Goal: Information Seeking & Learning: Learn about a topic

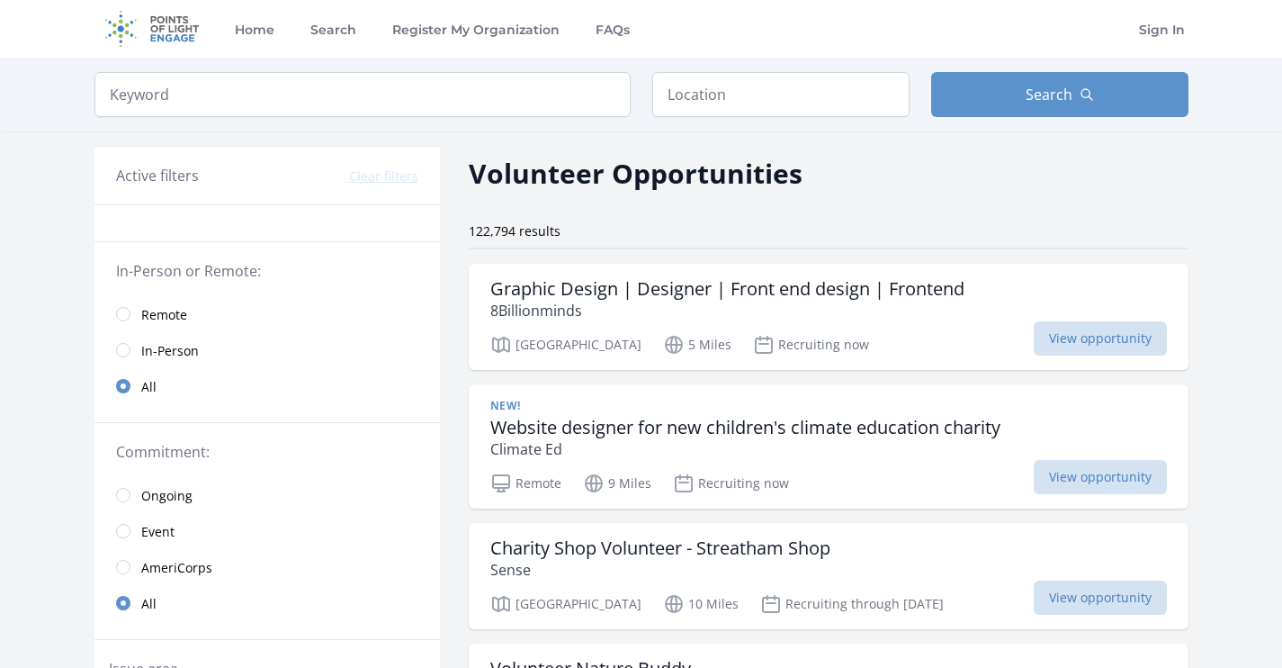
click at [131, 353] on link "In-Person" at bounding box center [267, 350] width 346 height 36
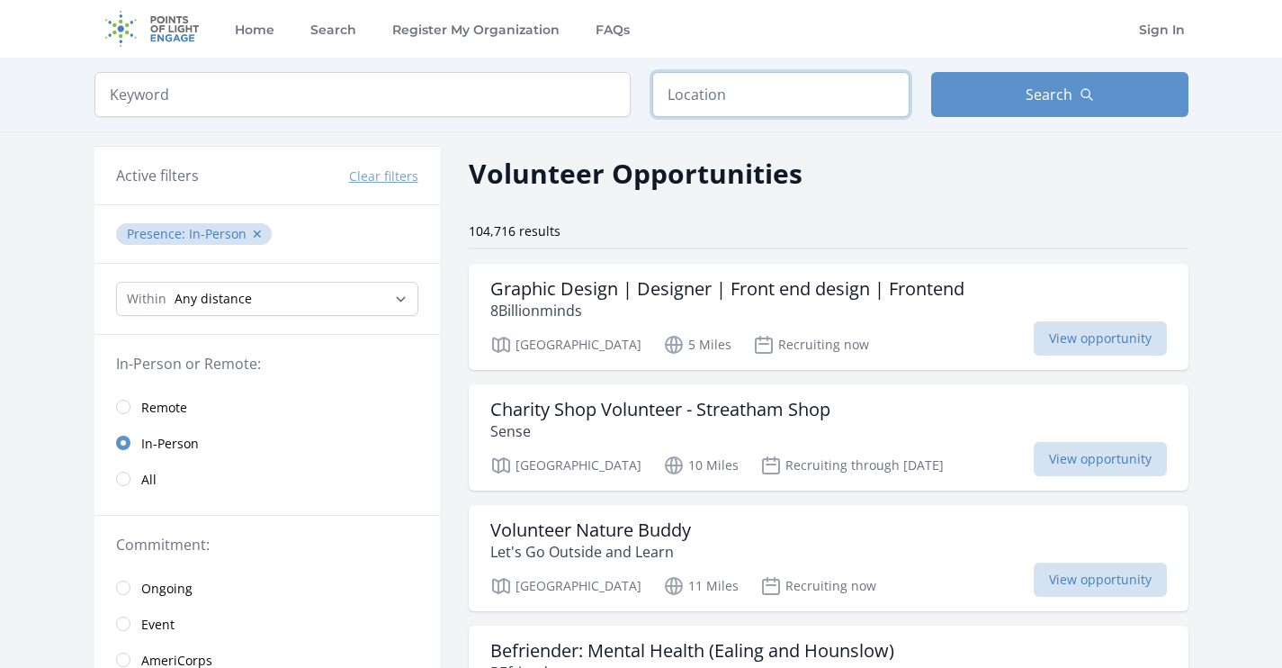
click at [701, 100] on input "text" at bounding box center [780, 94] width 257 height 45
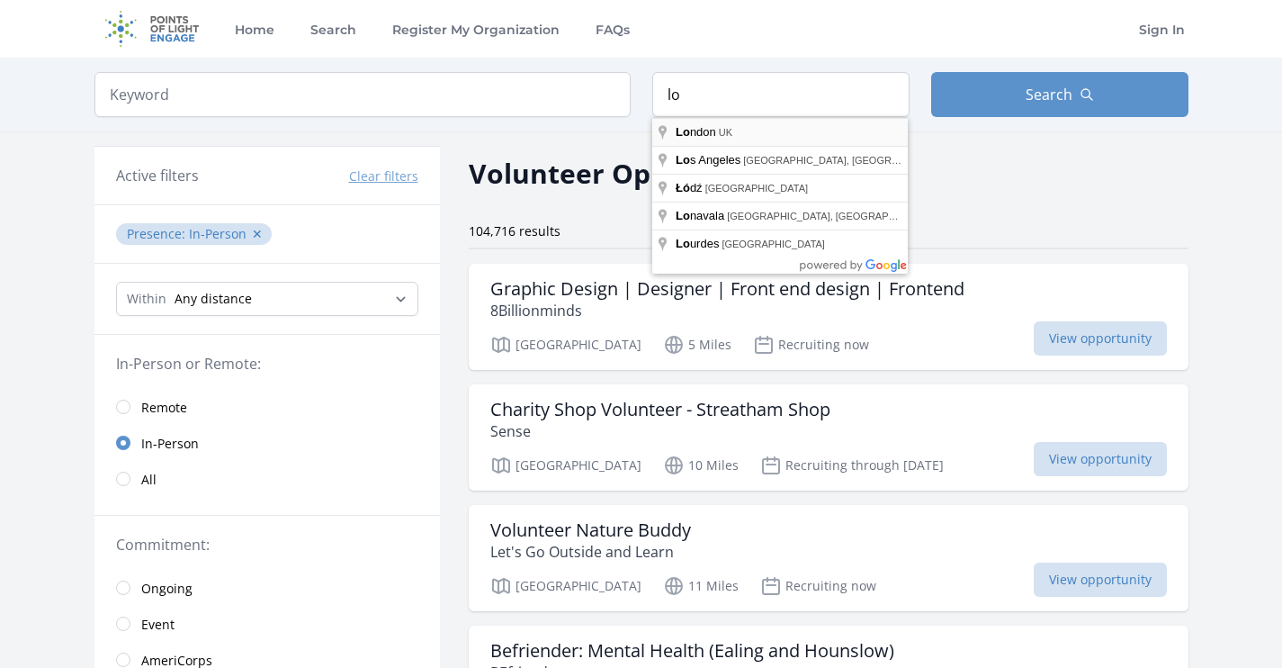
type input "[GEOGRAPHIC_DATA], [GEOGRAPHIC_DATA]"
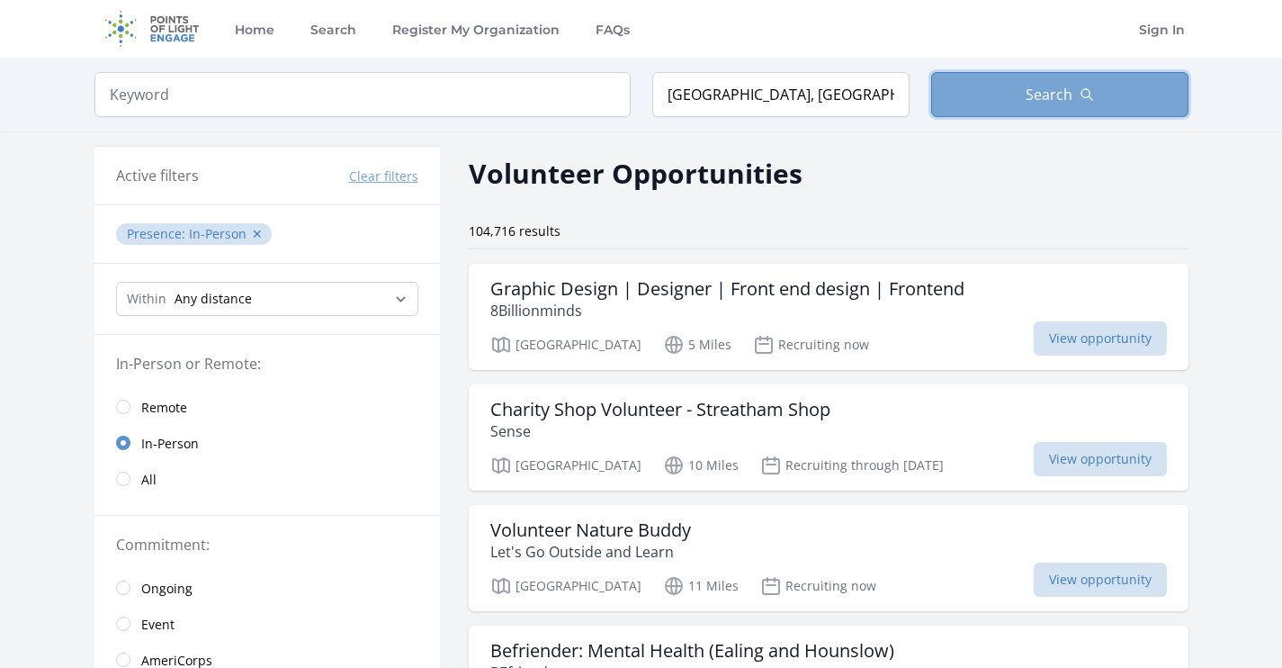
click at [983, 79] on button "Search" at bounding box center [1059, 94] width 257 height 45
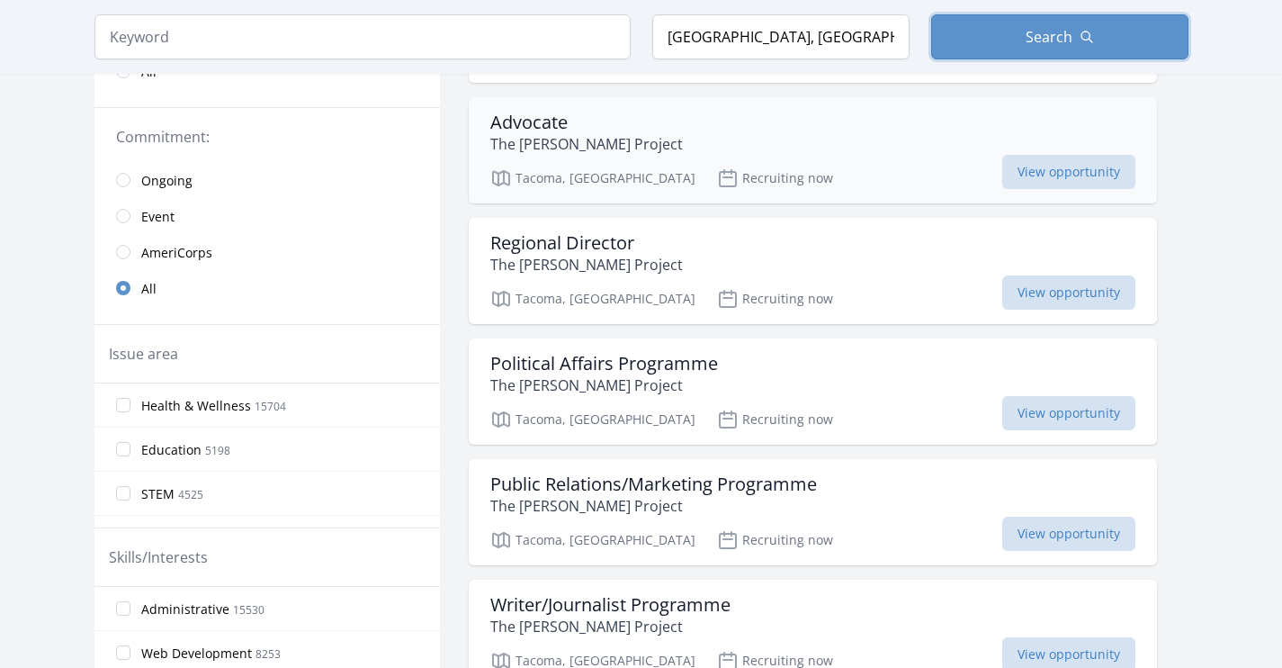
scroll to position [436, 0]
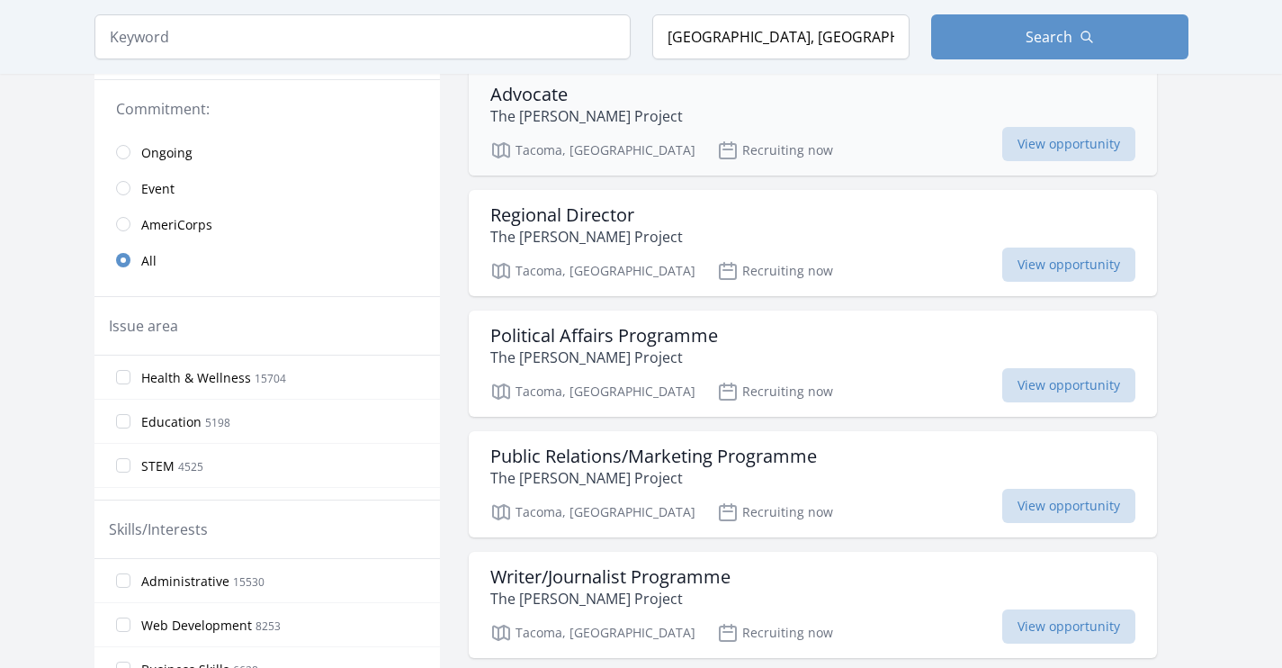
click at [711, 103] on div "Advocate The [PERSON_NAME] Project" at bounding box center [812, 105] width 645 height 43
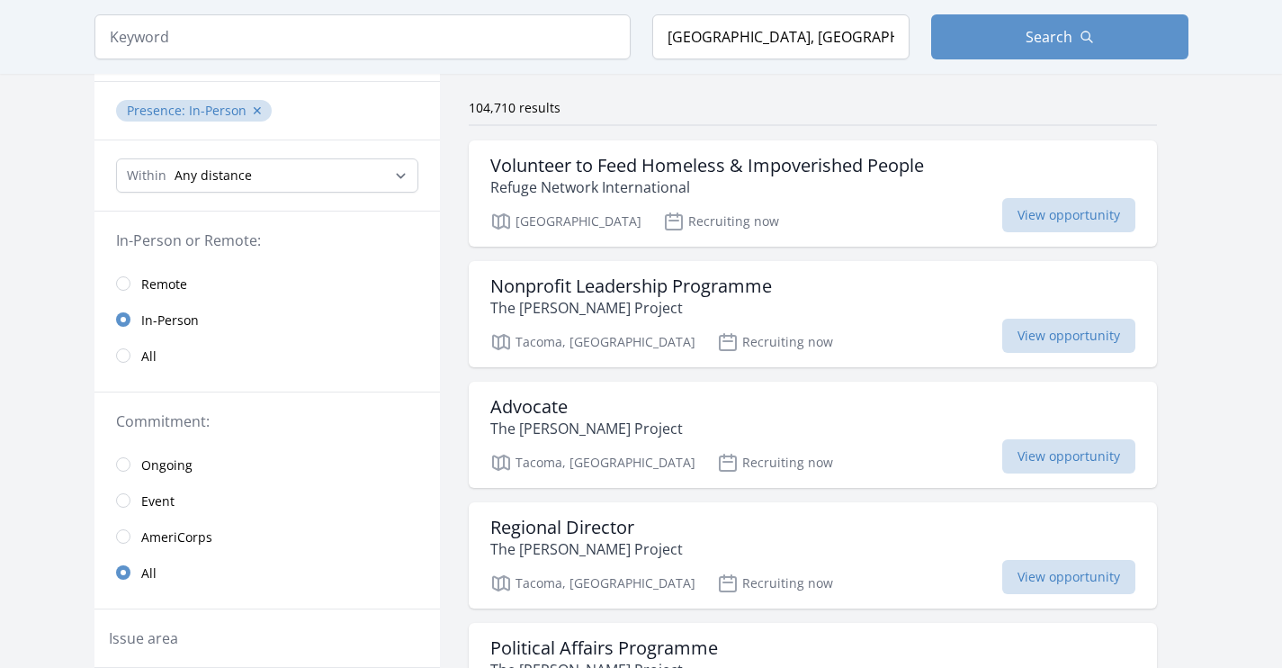
scroll to position [125, 0]
click at [196, 157] on select "Any distance , 5 Miles , 20 Miles , 50 Miles , 100 Miles" at bounding box center [267, 174] width 302 height 34
select select "8046"
click at [116, 157] on select "Any distance , 5 Miles , 20 Miles , 50 Miles , 100 Miles" at bounding box center [267, 174] width 302 height 34
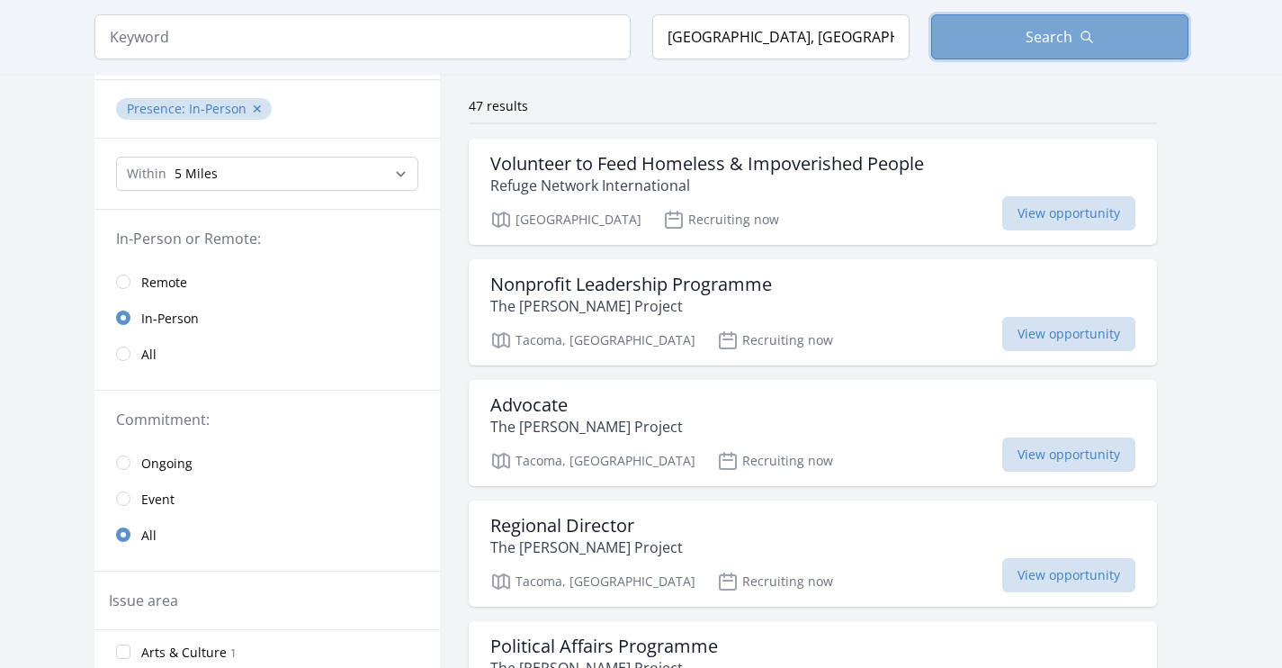
click at [950, 22] on button "Search" at bounding box center [1059, 36] width 257 height 45
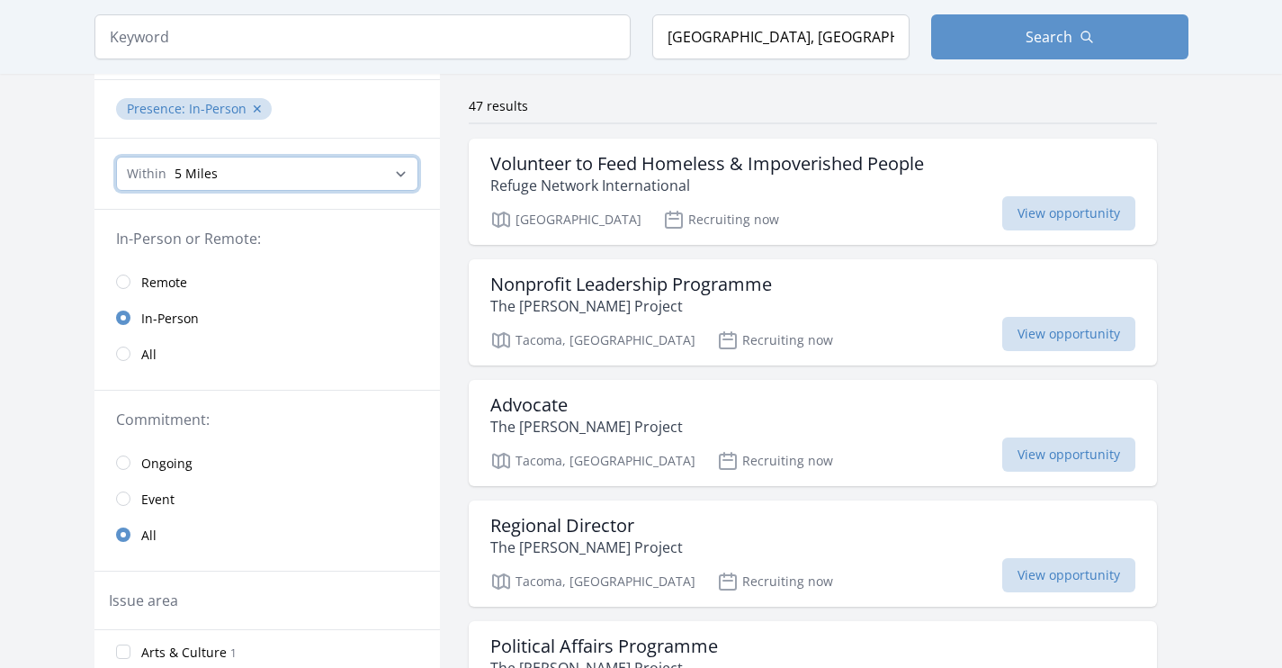
click at [280, 170] on select "Any distance , 5 Miles , 20 Miles , 50 Miles , 100 Miles" at bounding box center [267, 174] width 302 height 34
select select "32186"
click at [116, 157] on select "Any distance , 5 Miles , 20 Miles , 50 Miles , 100 Miles" at bounding box center [267, 174] width 302 height 34
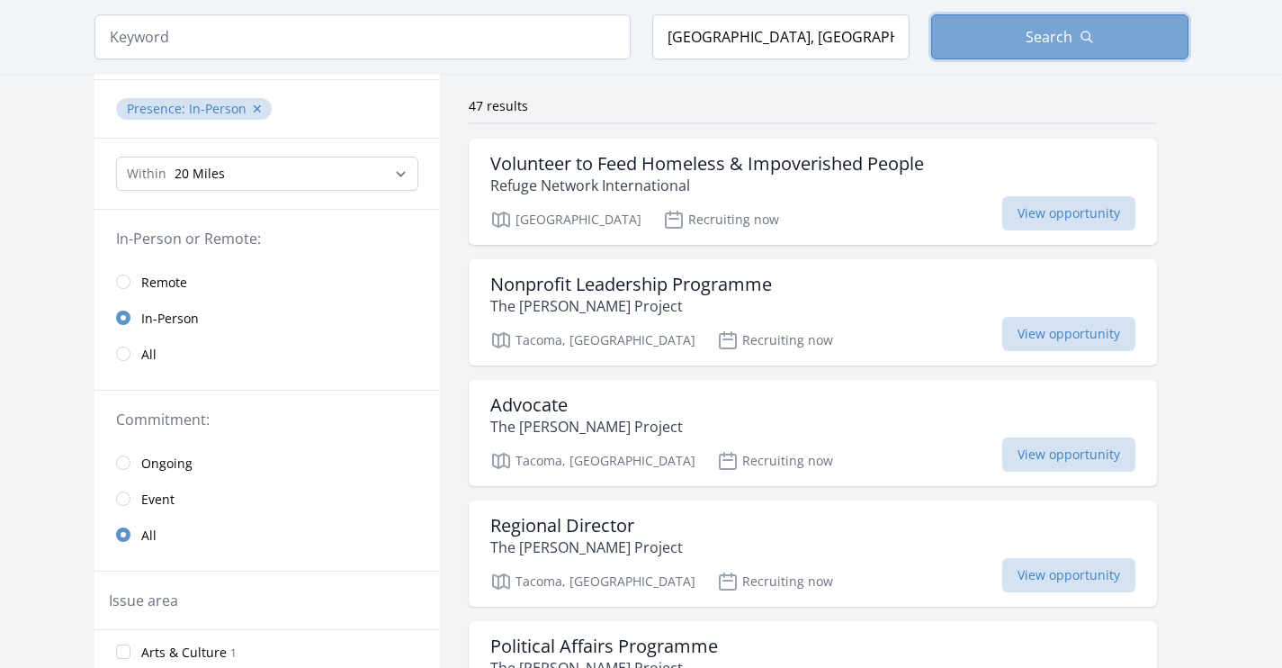
click at [1091, 49] on button "Search" at bounding box center [1059, 36] width 257 height 45
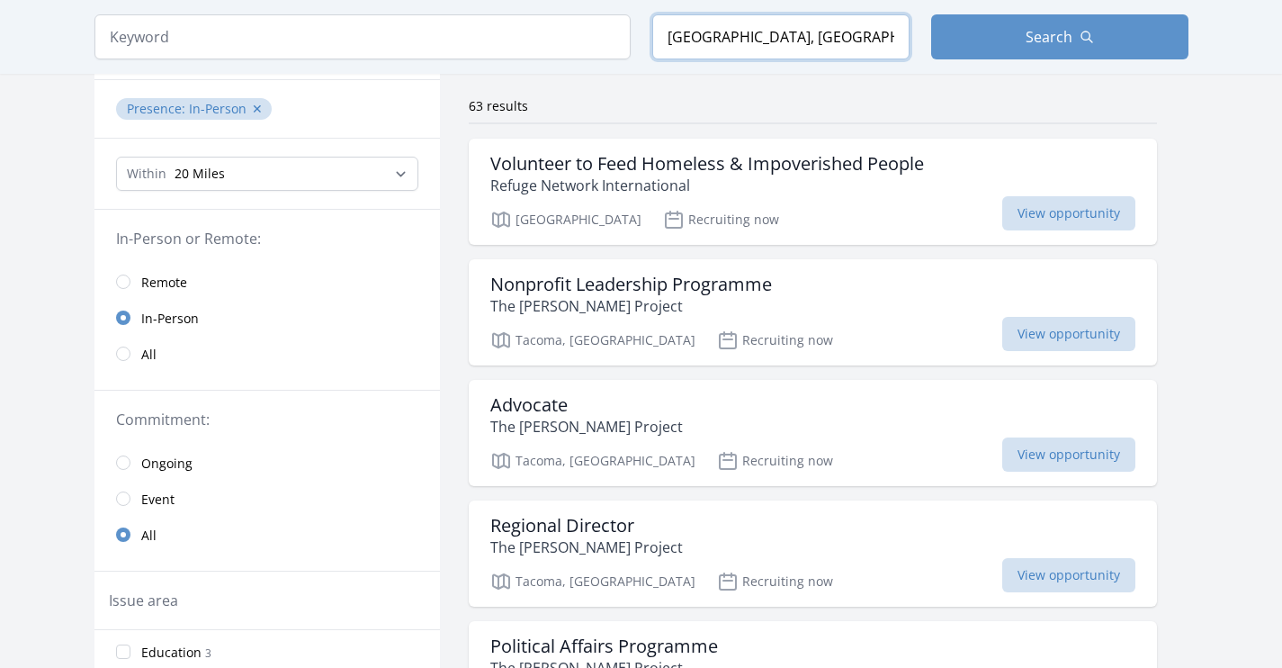
click at [715, 34] on input "[GEOGRAPHIC_DATA], [GEOGRAPHIC_DATA]" at bounding box center [780, 36] width 257 height 45
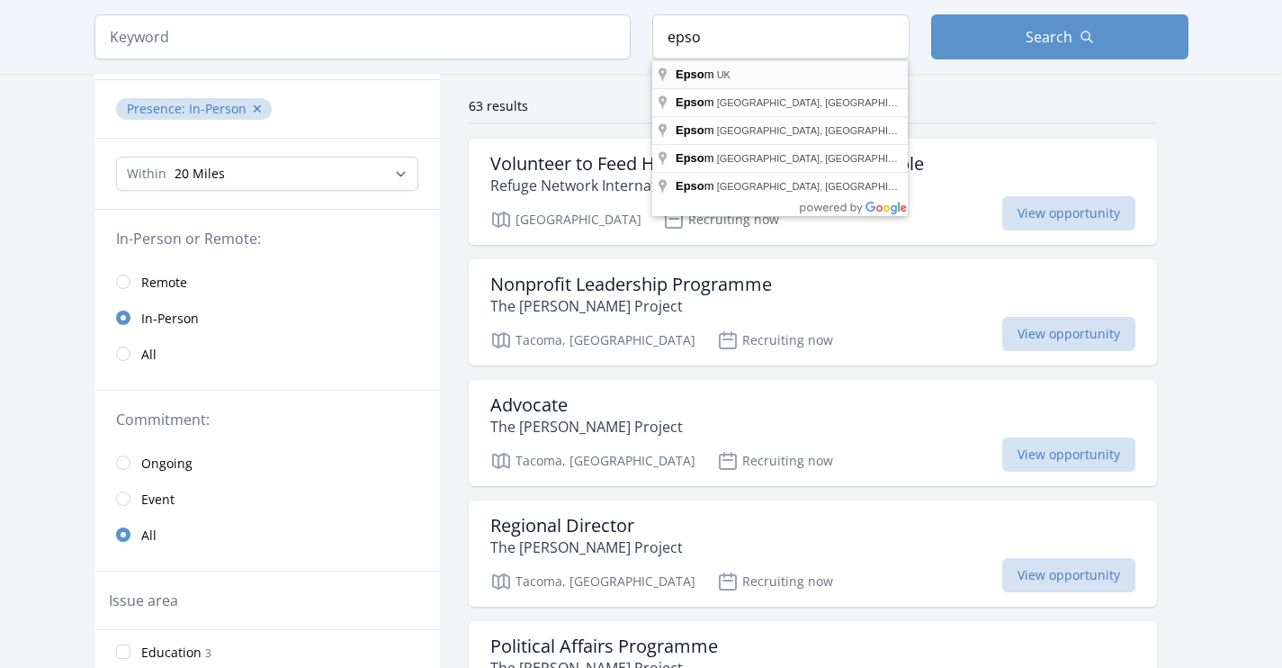
type input "Epsom, [GEOGRAPHIC_DATA]"
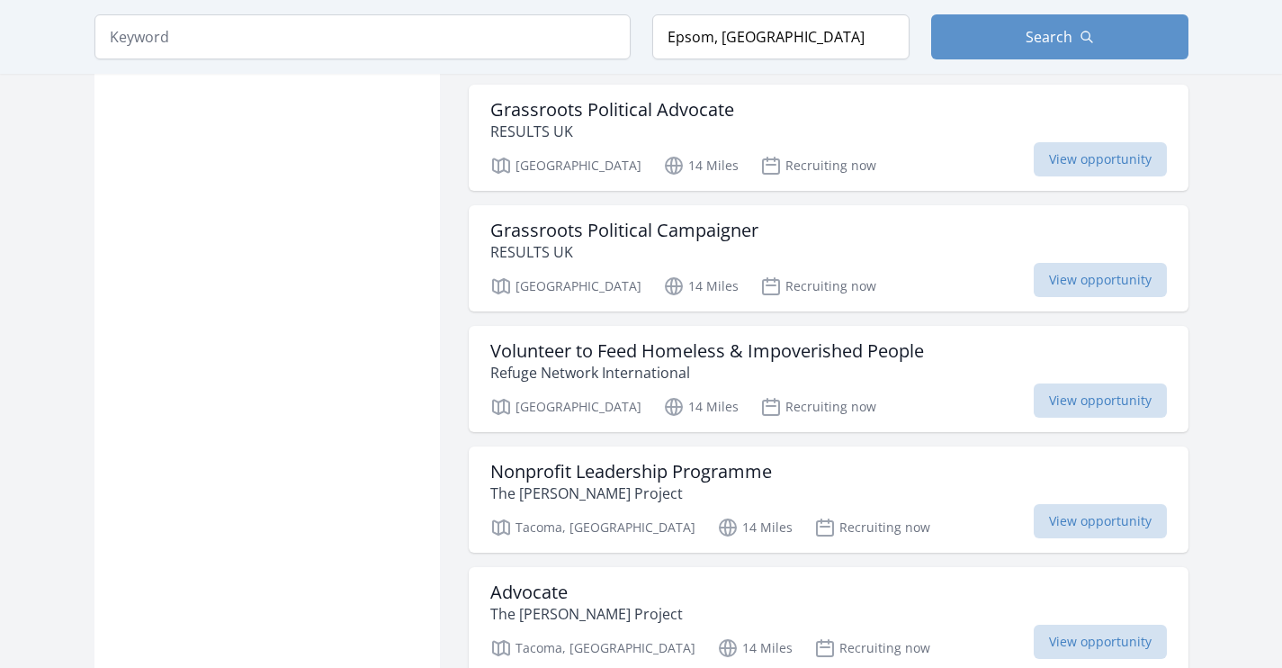
scroll to position [1910, 0]
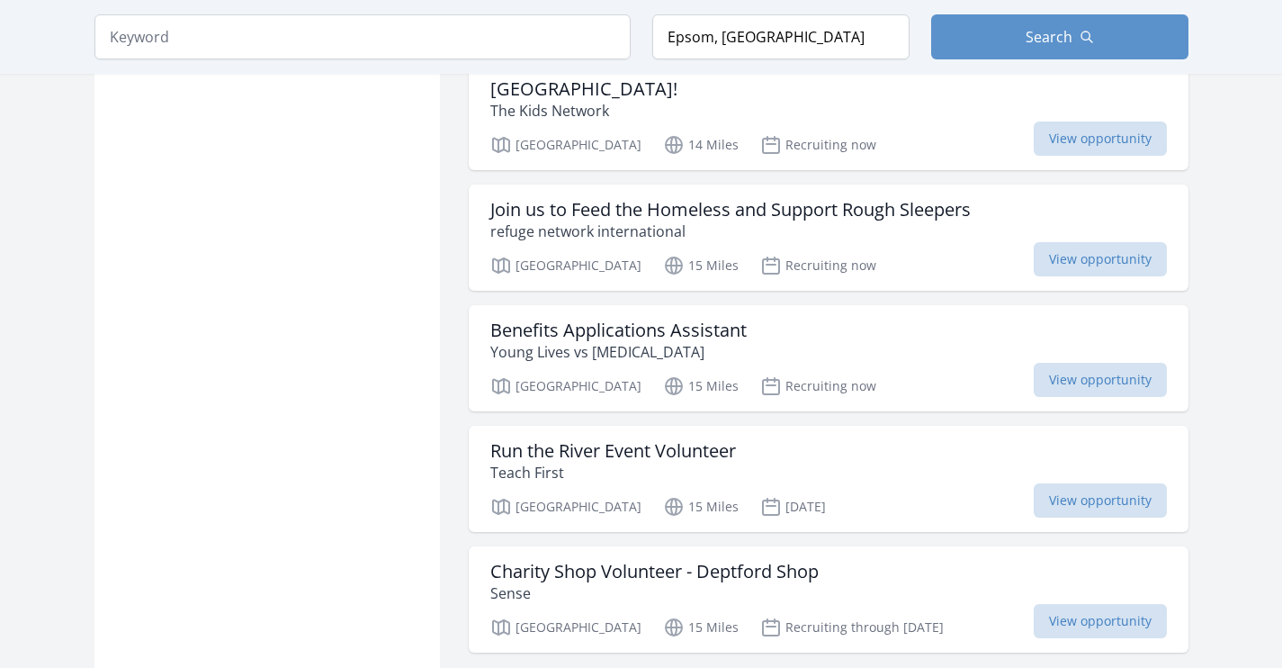
scroll to position [4502, 0]
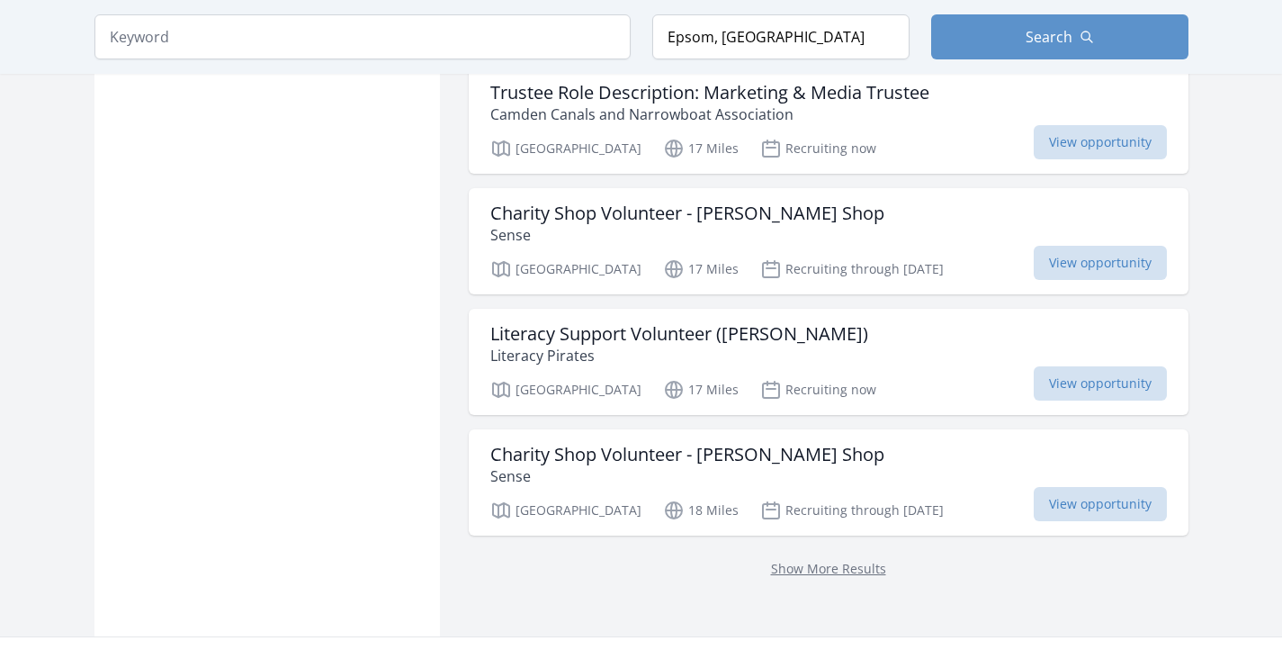
scroll to position [6918, 0]
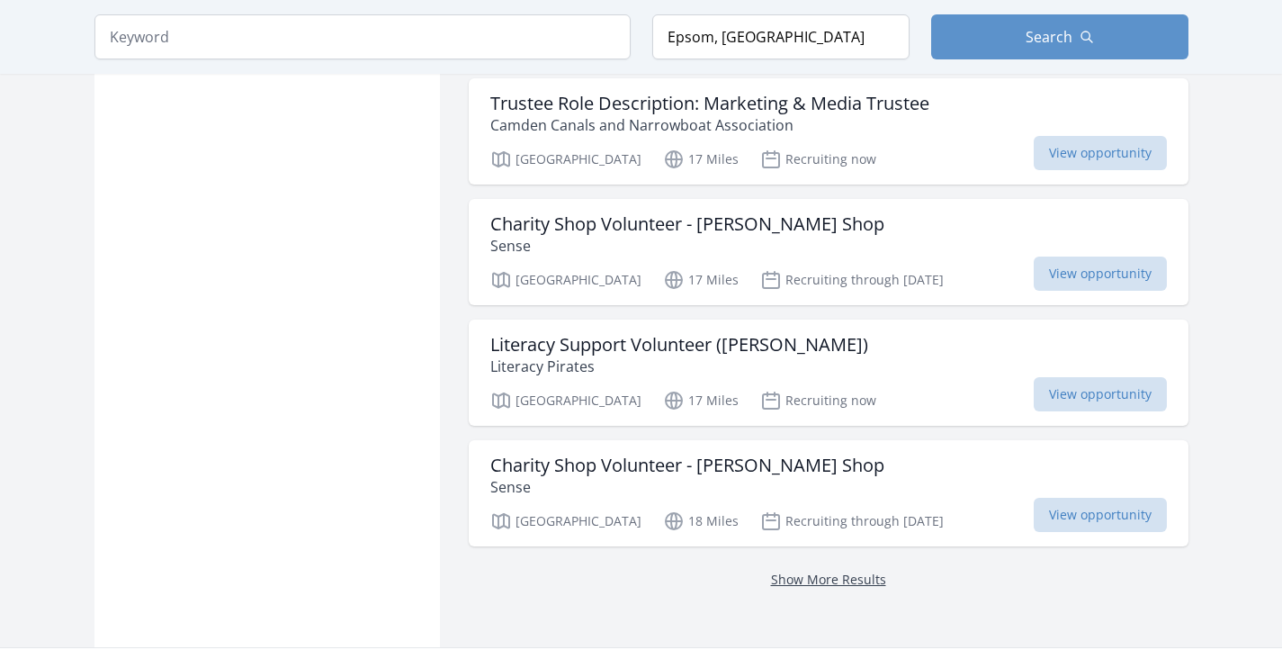
click at [821, 570] on link "Show More Results" at bounding box center [828, 578] width 115 height 17
click at [830, 550] on div "Show More Results" at bounding box center [829, 578] width 720 height 65
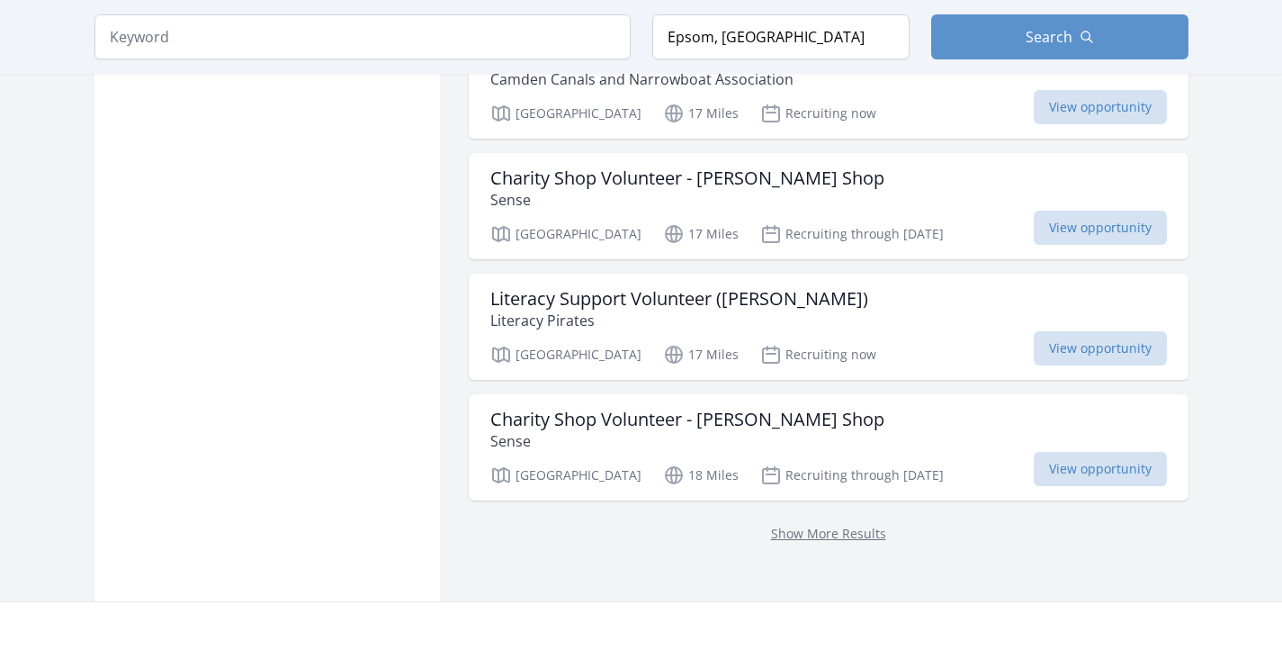
scroll to position [6968, 0]
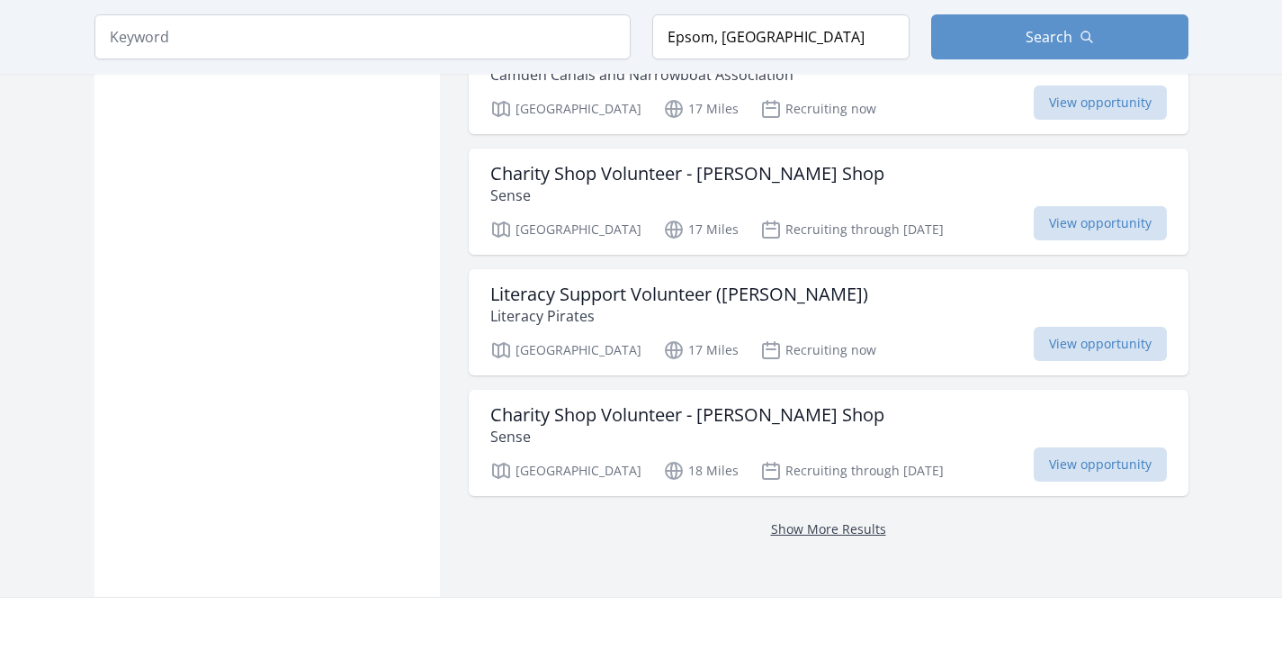
click at [834, 520] on link "Show More Results" at bounding box center [828, 528] width 115 height 17
click at [836, 520] on link "Show More Results" at bounding box center [828, 528] width 115 height 17
click at [835, 520] on link "Show More Results" at bounding box center [828, 528] width 115 height 17
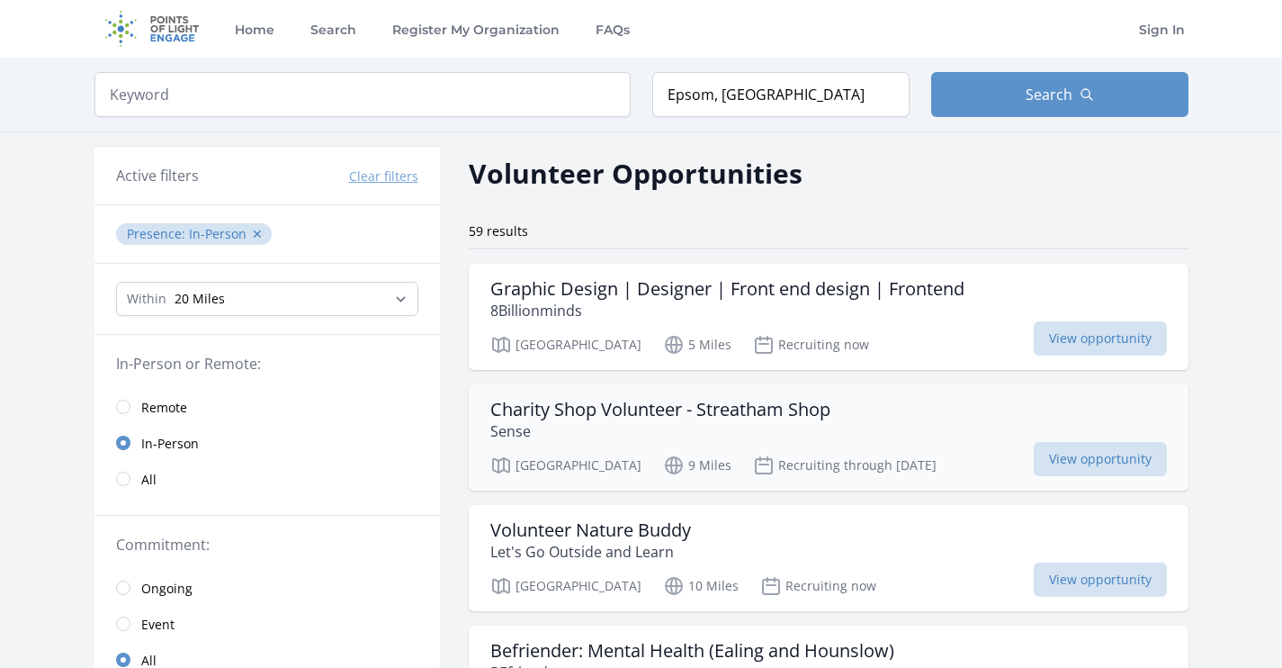
click at [808, 430] on p "Sense" at bounding box center [660, 431] width 340 height 22
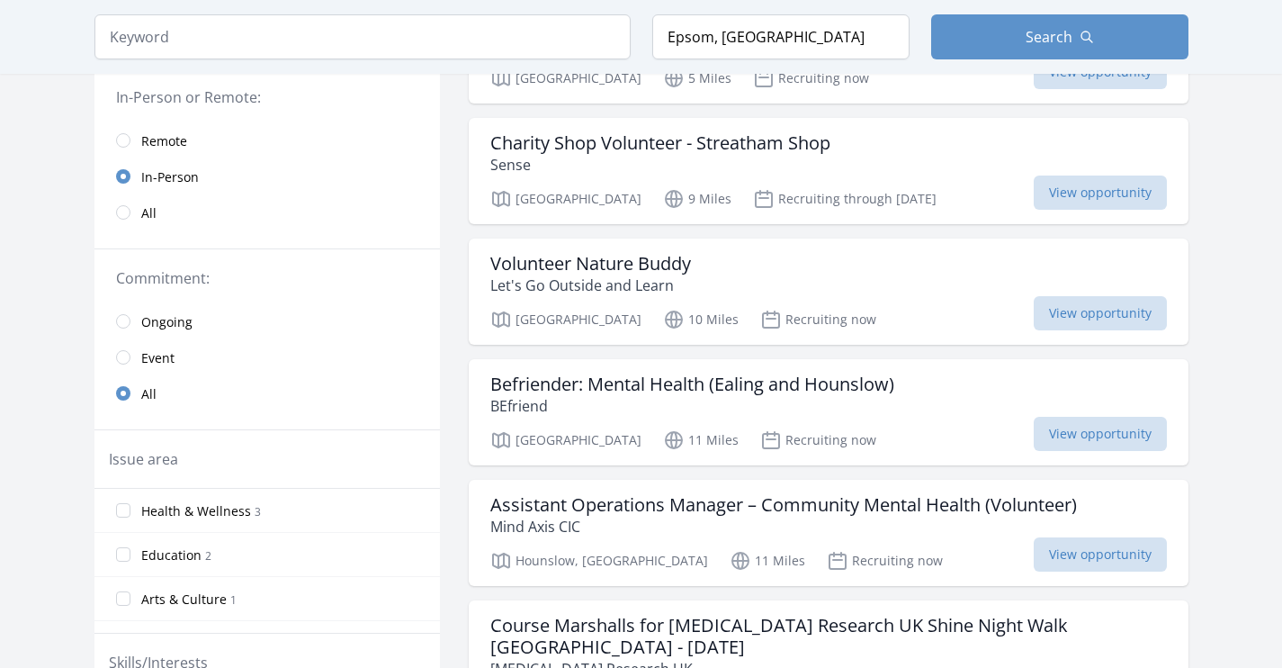
scroll to position [353, 0]
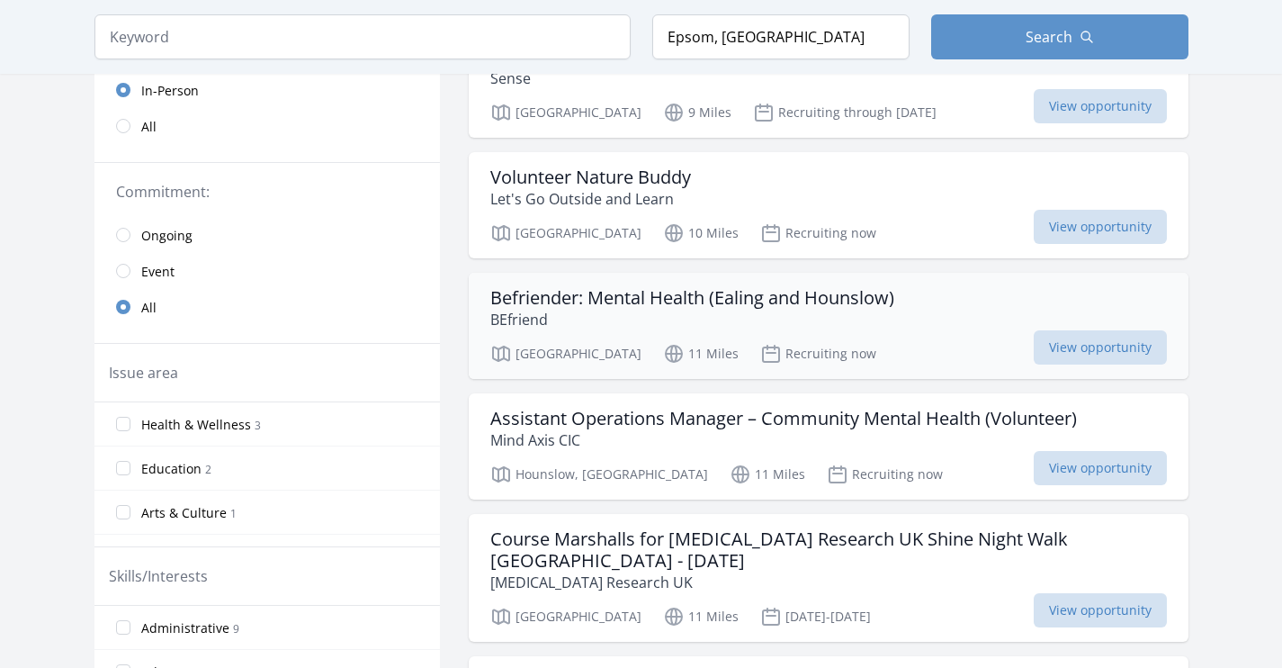
click at [536, 306] on h3 "Befriender: Mental Health (Ealing and Hounslow)" at bounding box center [692, 298] width 404 height 22
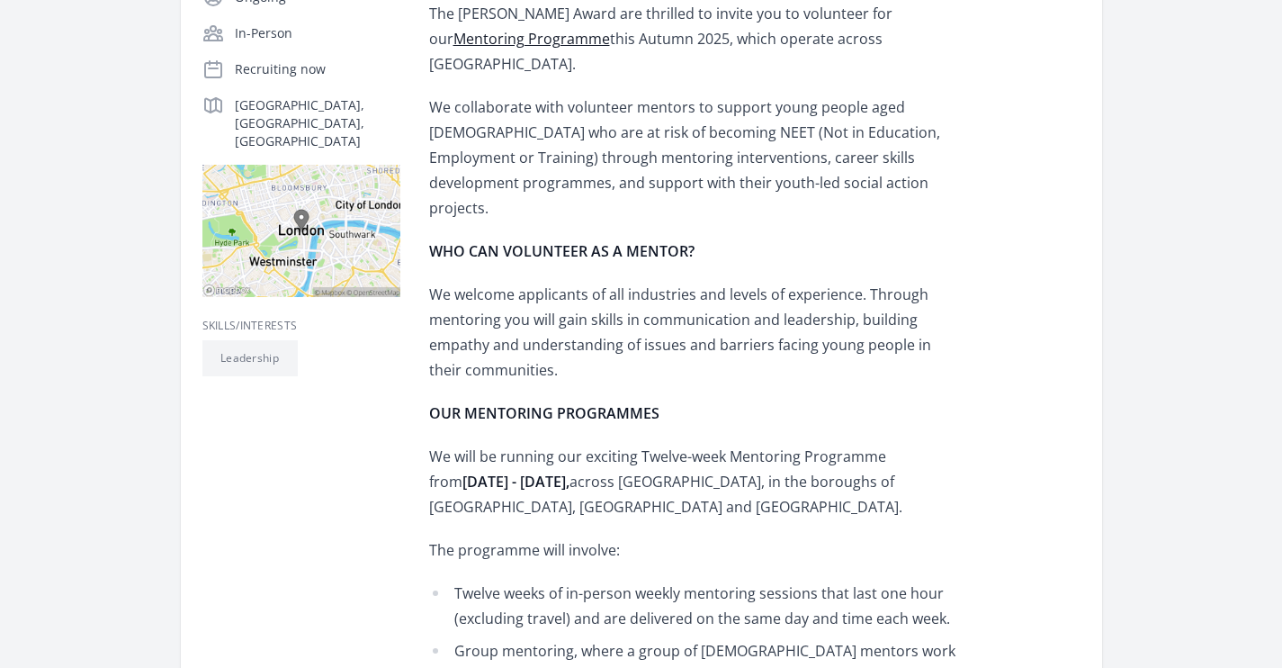
scroll to position [382, 0]
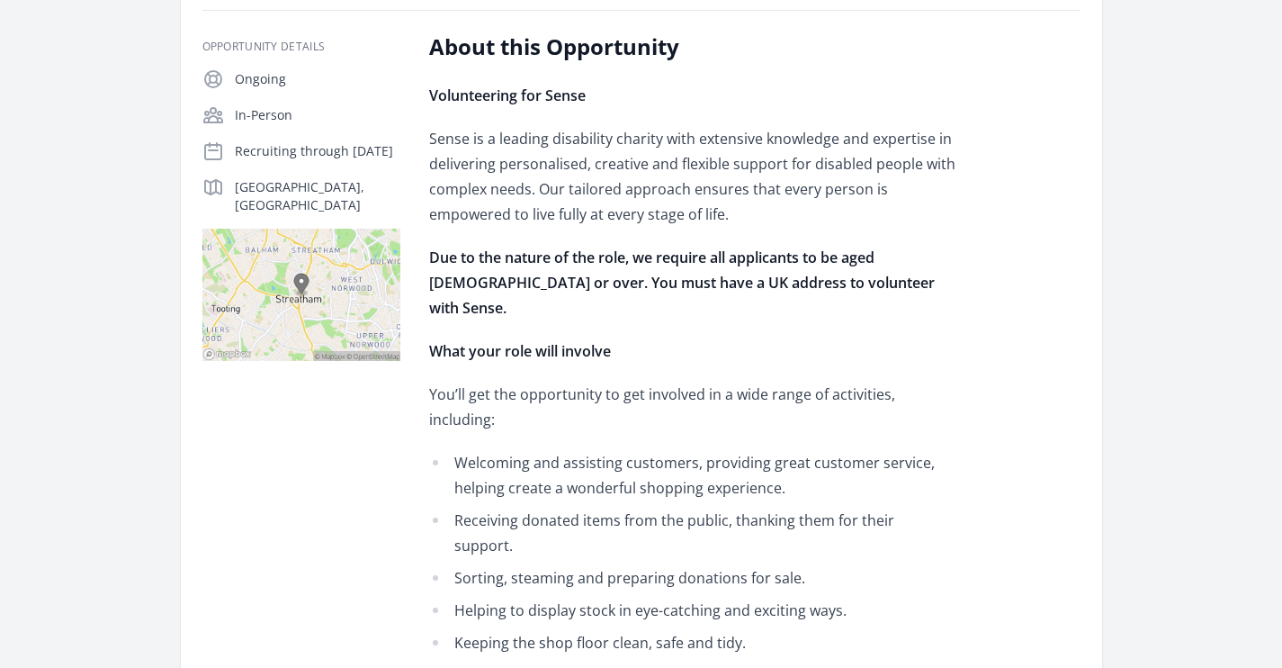
scroll to position [299, 0]
click at [296, 264] on img at bounding box center [301, 294] width 198 height 132
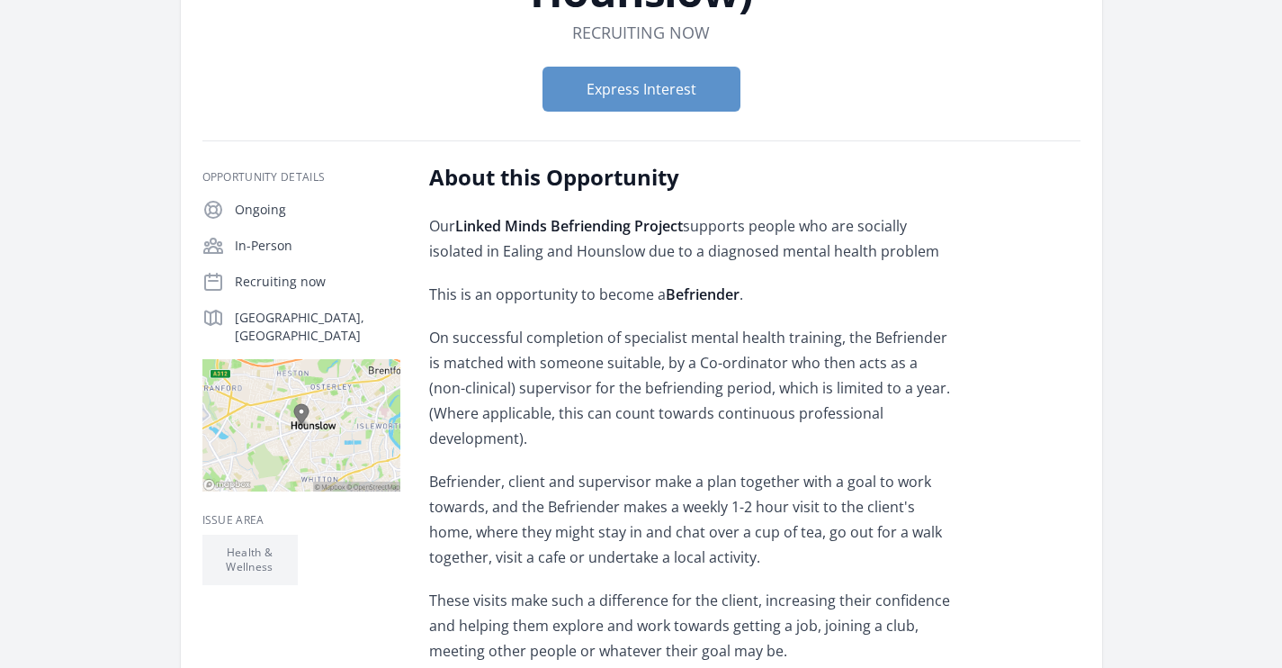
scroll to position [347, 0]
